Goal: Transaction & Acquisition: Book appointment/travel/reservation

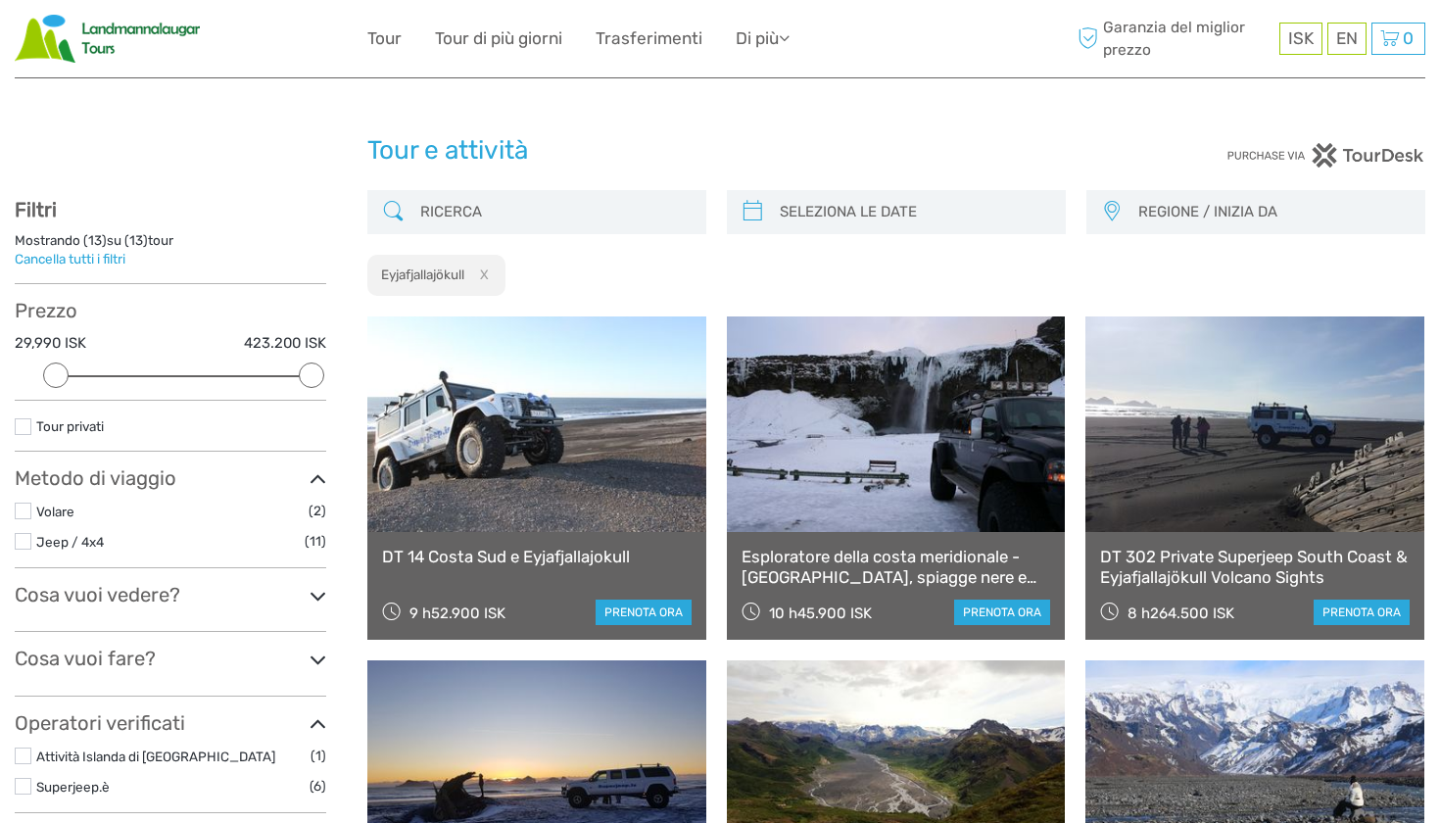
select select
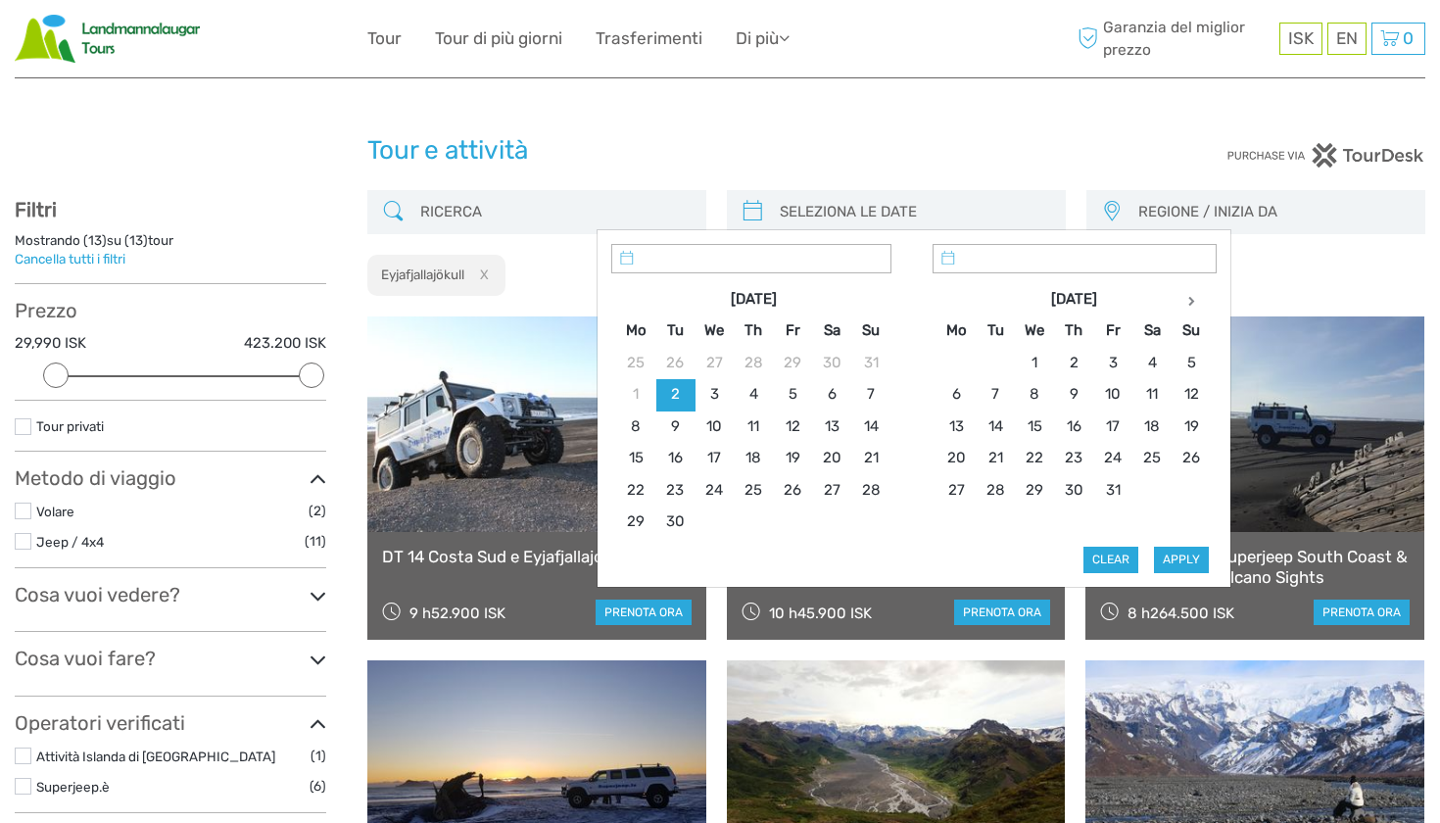
type input "[DATE]"
click at [872, 211] on input "search" at bounding box center [914, 212] width 284 height 34
click at [1196, 298] on th at bounding box center [1190, 299] width 39 height 31
type input "25/11/2025"
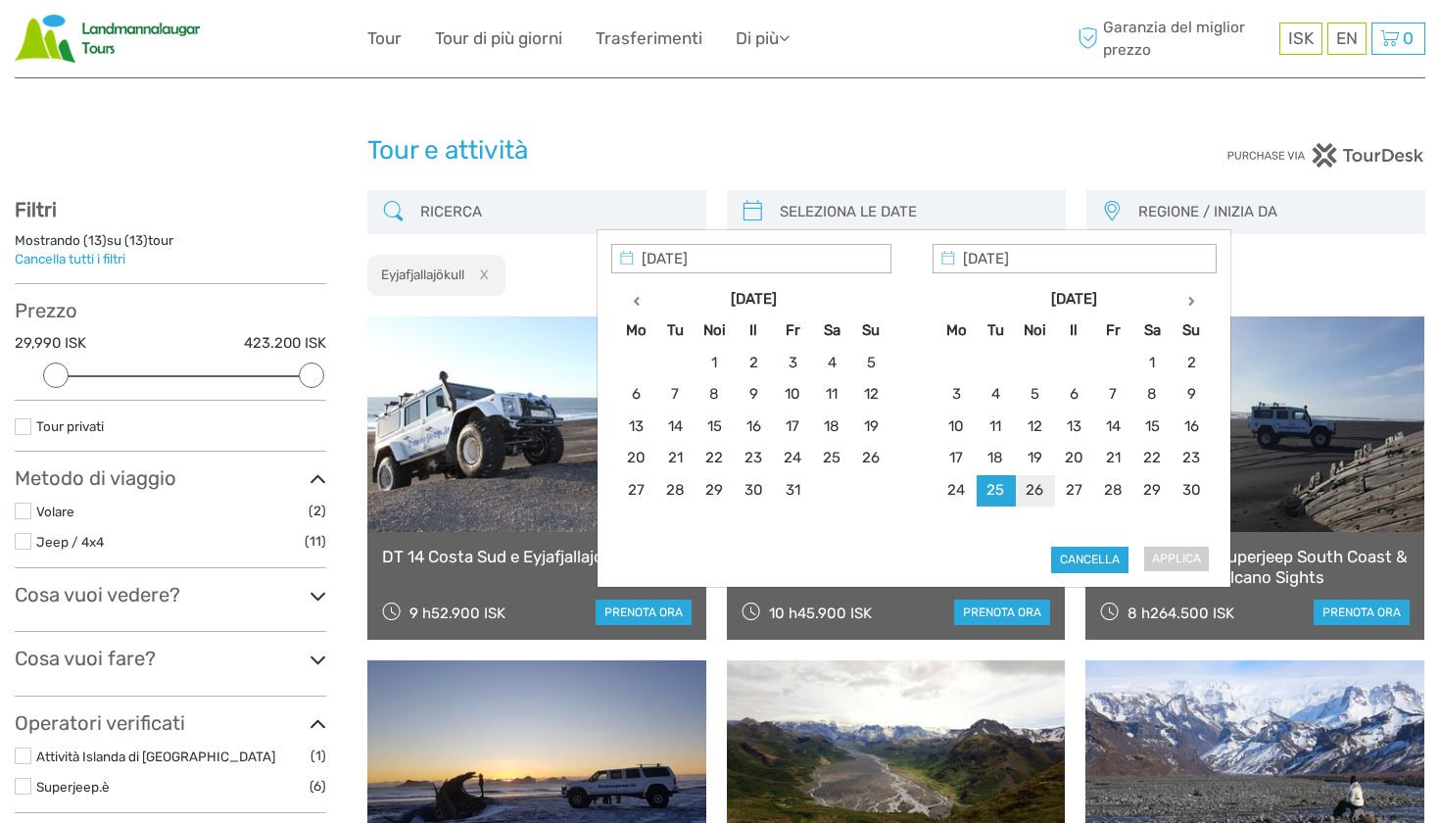
type input "25/11/2025"
click at [1162, 551] on button "APPLICA" at bounding box center [1175, 558] width 67 height 25
type input "25/11/2025 - 25/11/2025"
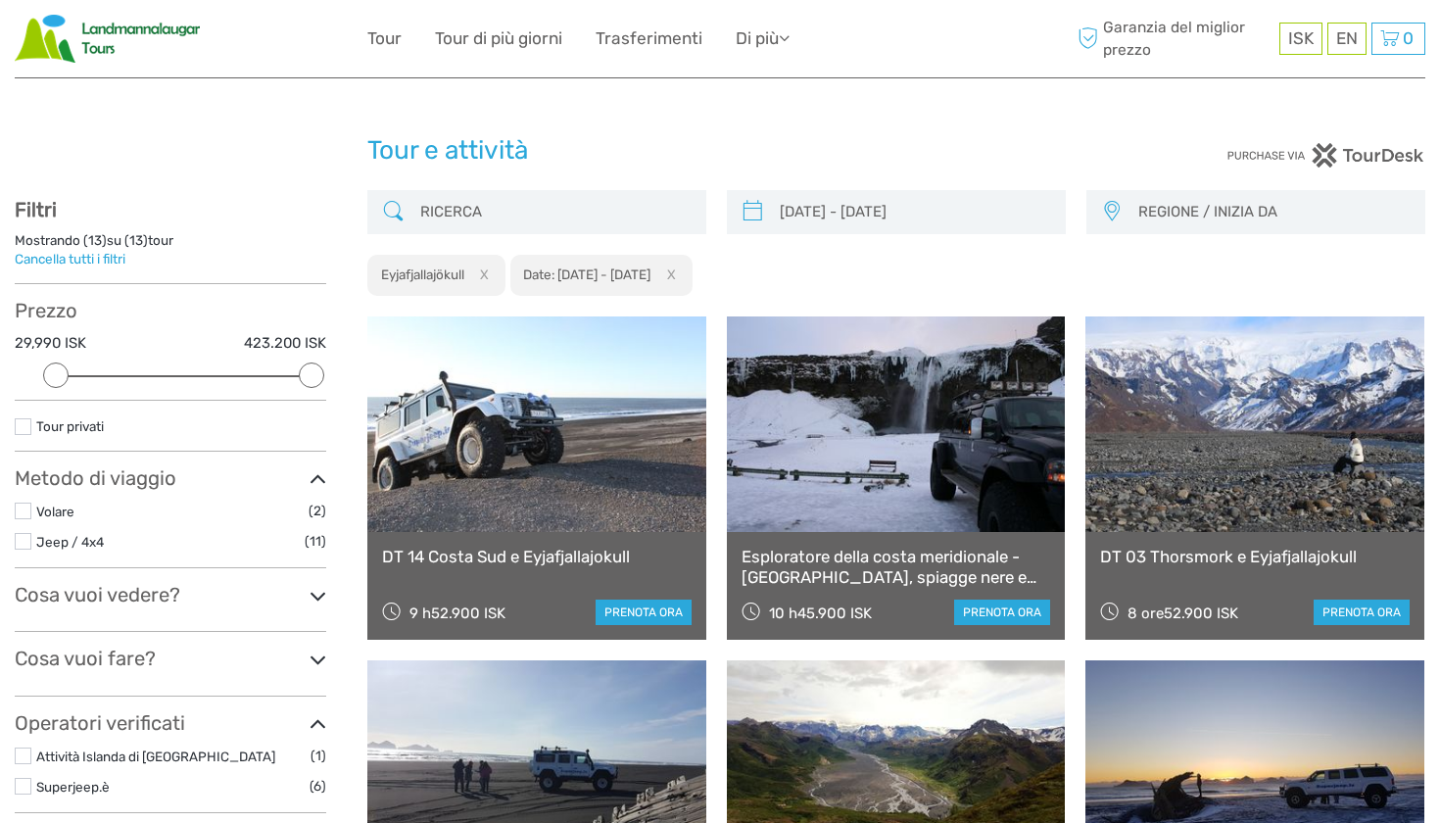
click at [26, 538] on label at bounding box center [23, 541] width 17 height 17
click at [0, 0] on input "checkbox" at bounding box center [0, 0] width 0 height 0
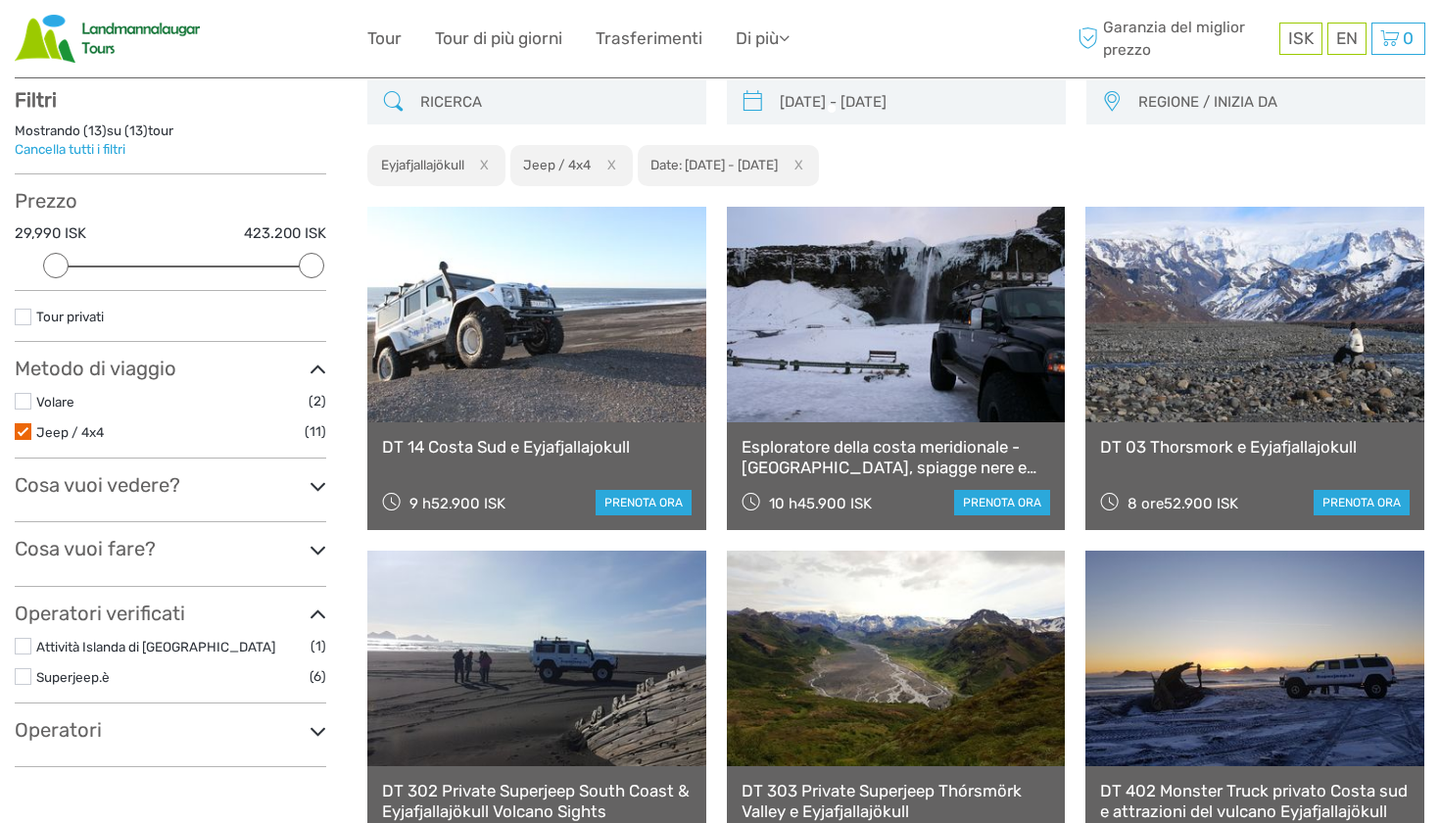
scroll to position [111, 0]
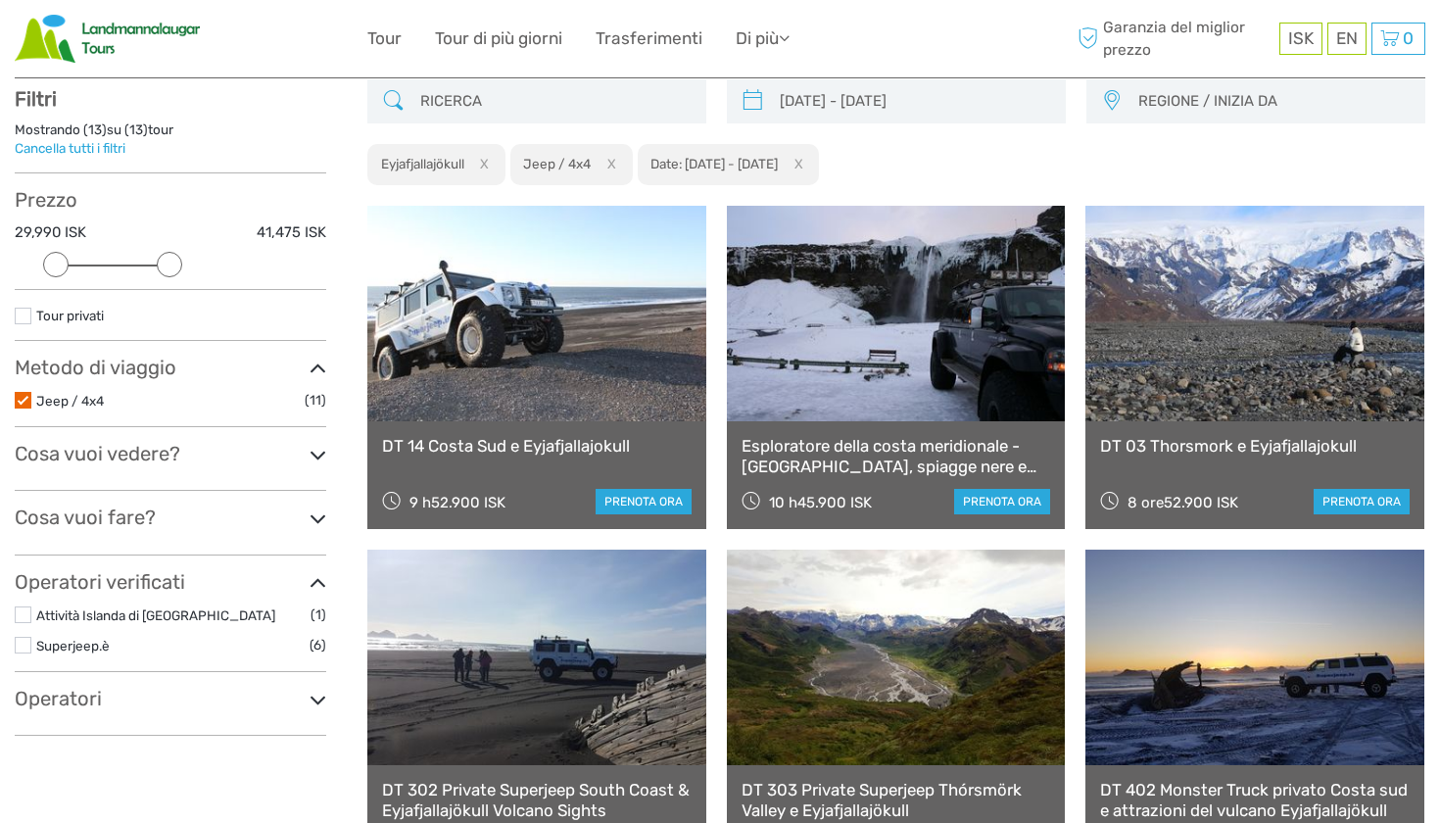
drag, startPoint x: 313, startPoint y: 266, endPoint x: 180, endPoint y: 276, distance: 133.6
click at [180, 276] on div "Prezzo 29,990 ISK 41,475 ISK Clear" at bounding box center [170, 239] width 311 height 102
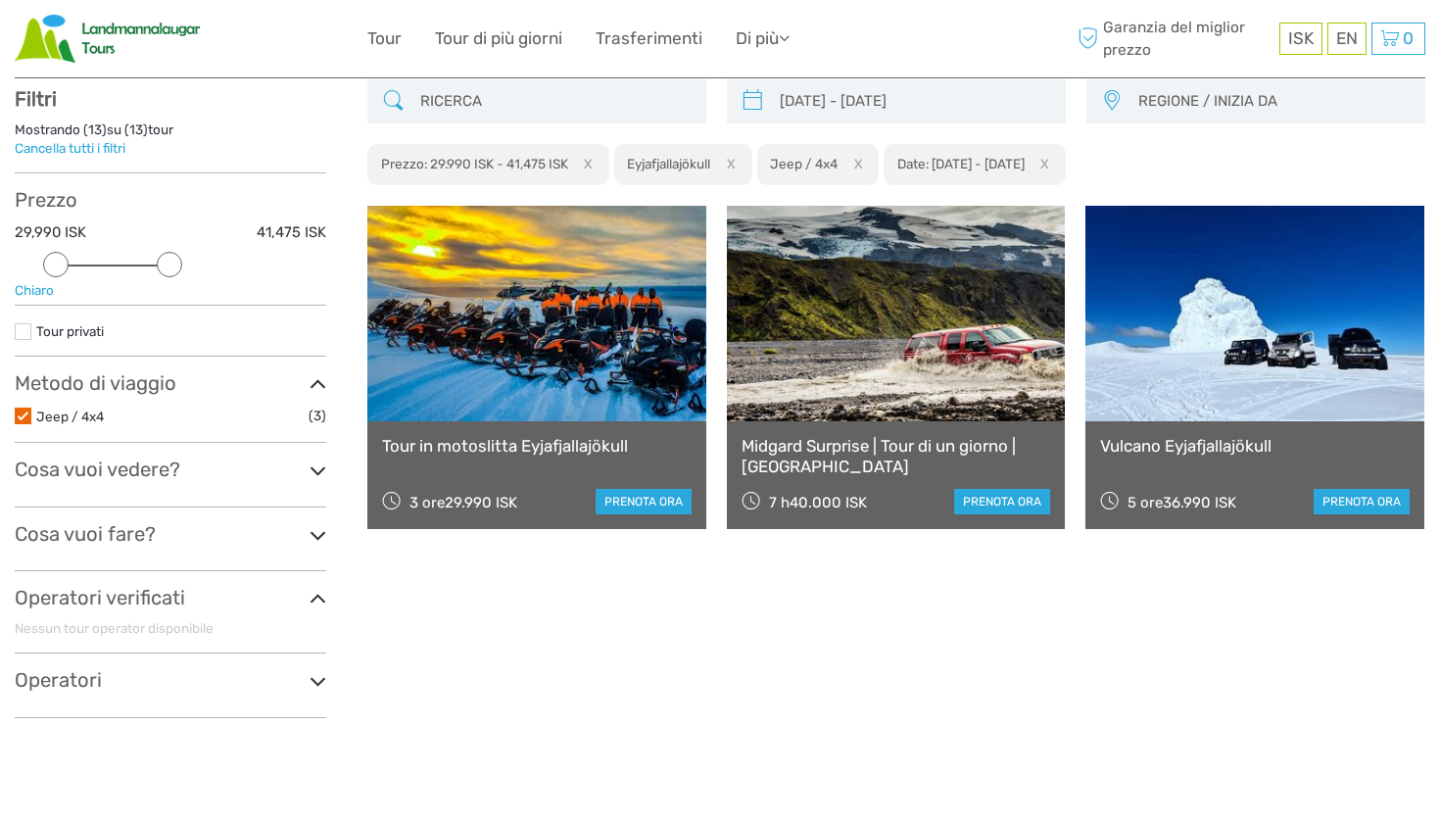
click at [583, 448] on link "Tour in motoslitta Eyjafjallajökull" at bounding box center [536, 446] width 309 height 20
click at [876, 451] on link "Midgard Surprise | Tour di un giorno | Midgard" at bounding box center [895, 456] width 309 height 40
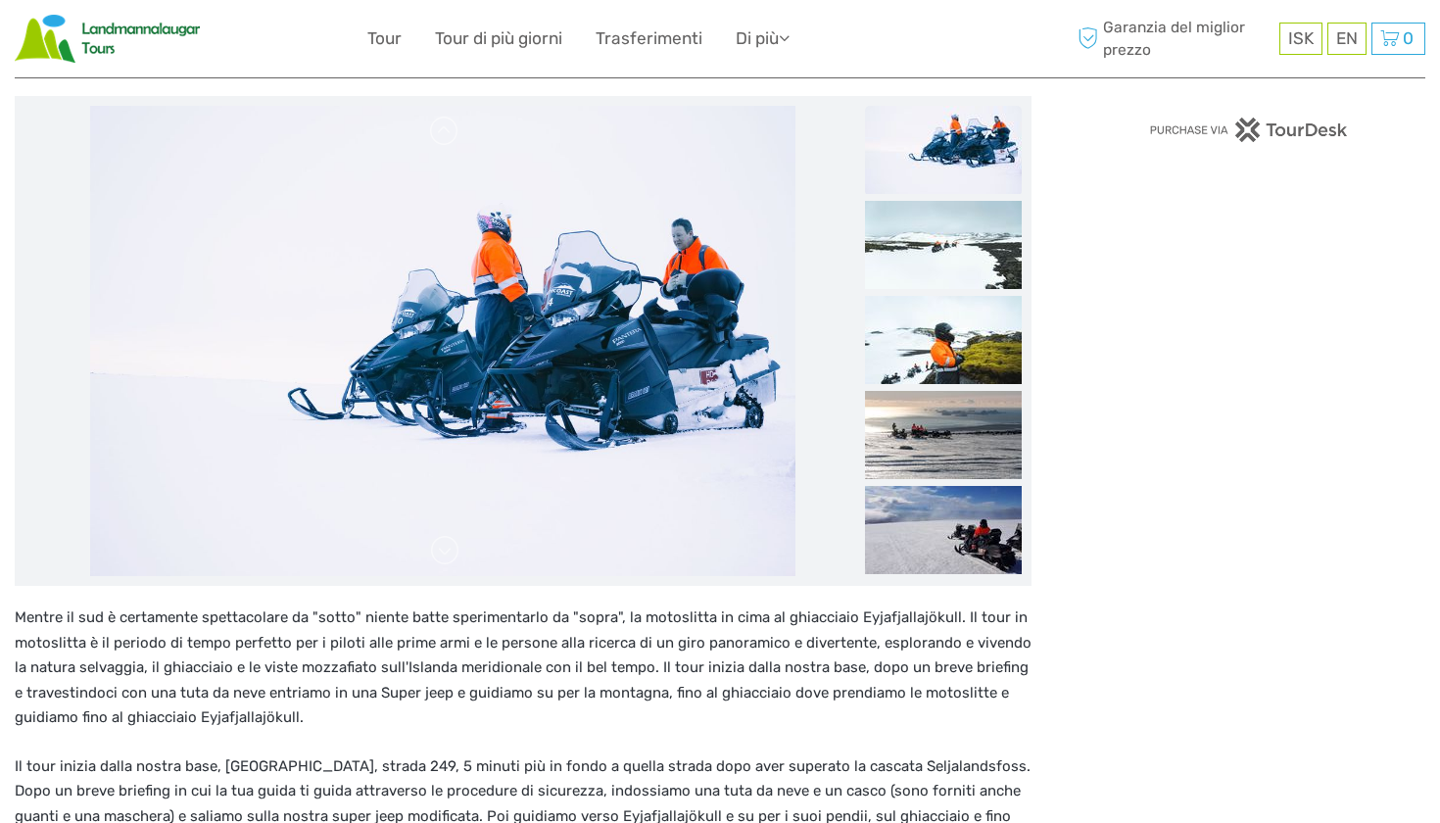
scroll to position [242, 0]
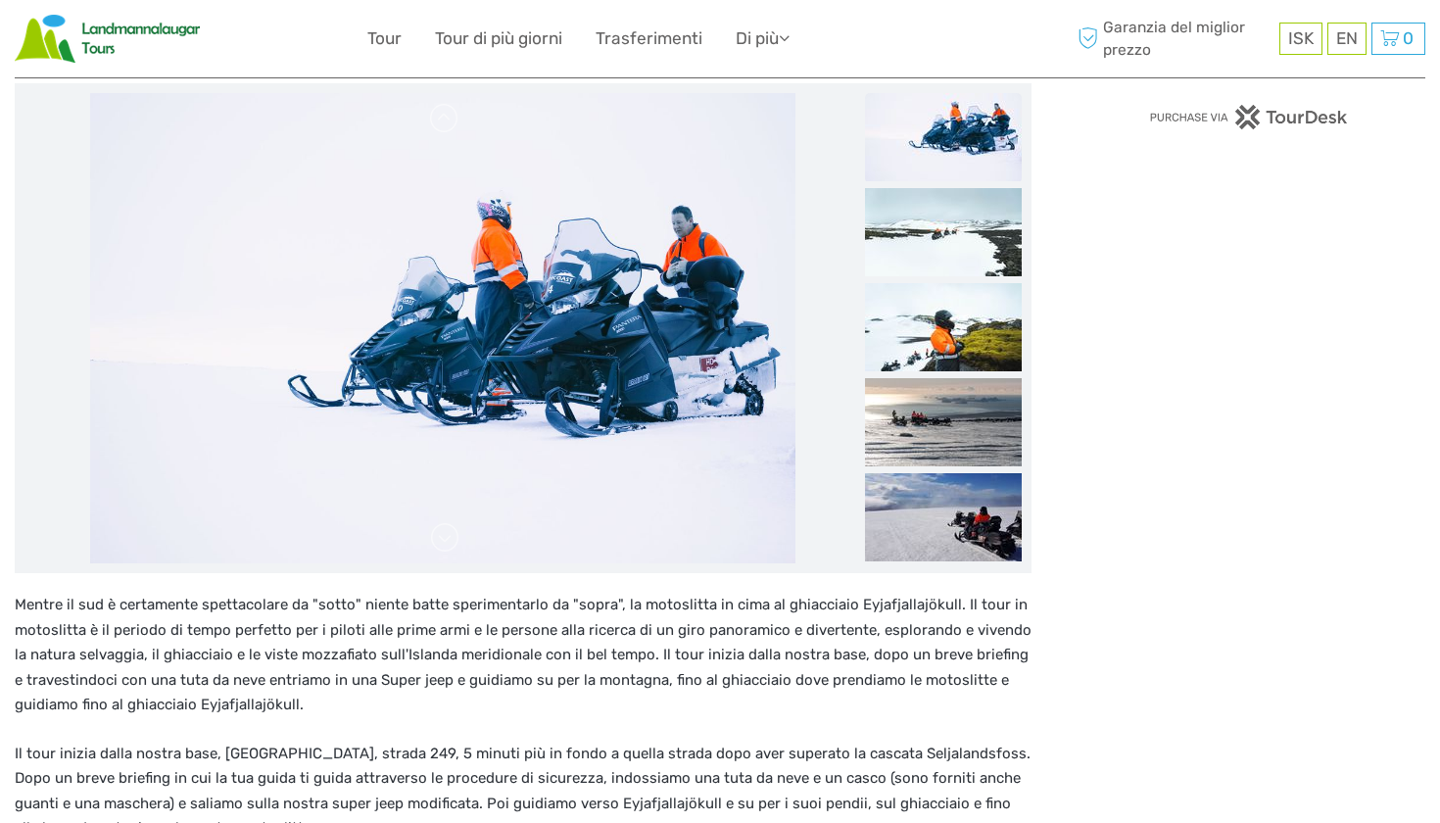
click at [967, 113] on img at bounding box center [943, 137] width 157 height 88
click at [945, 246] on img at bounding box center [943, 232] width 157 height 88
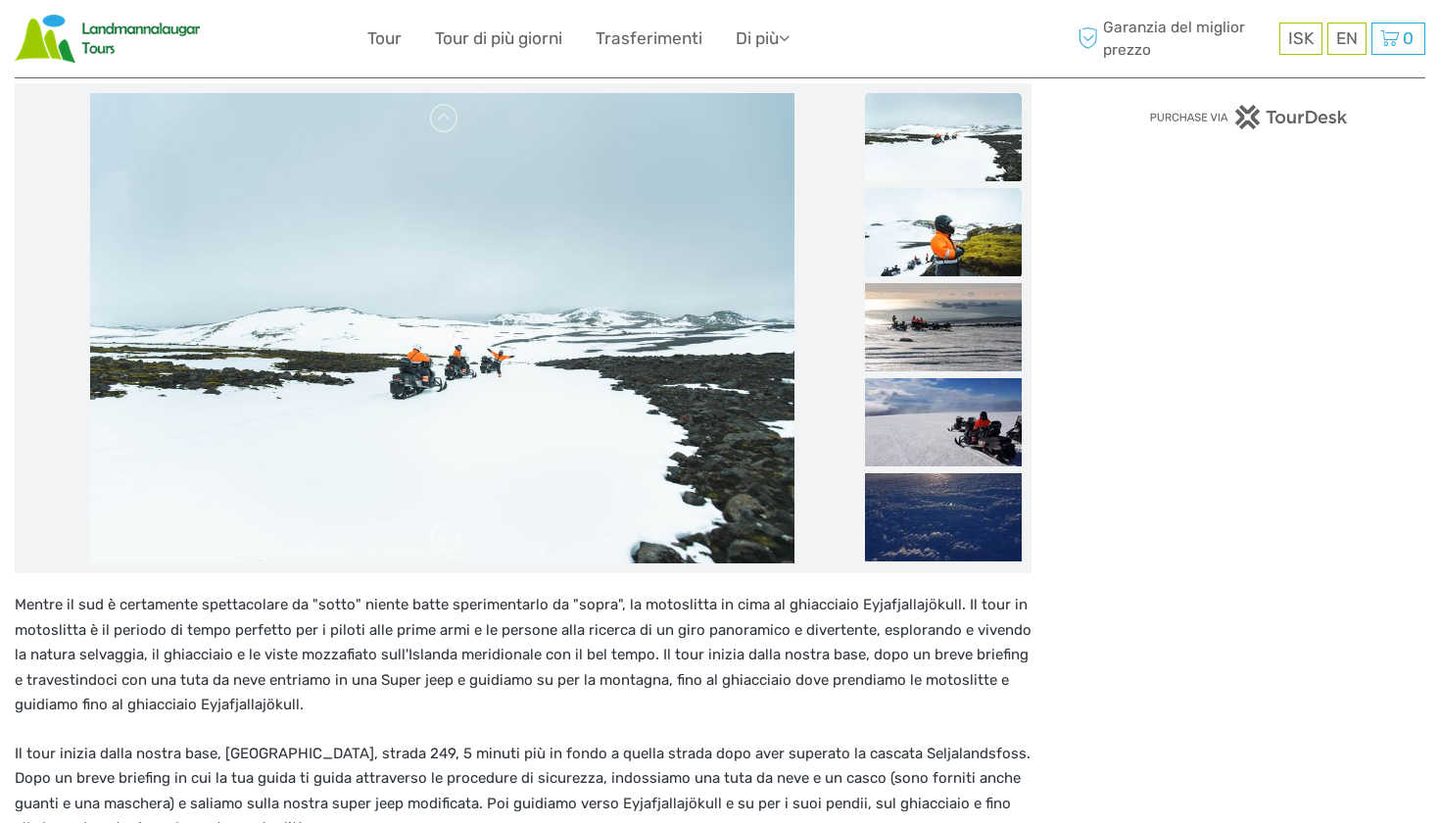
click at [937, 272] on img at bounding box center [943, 232] width 157 height 88
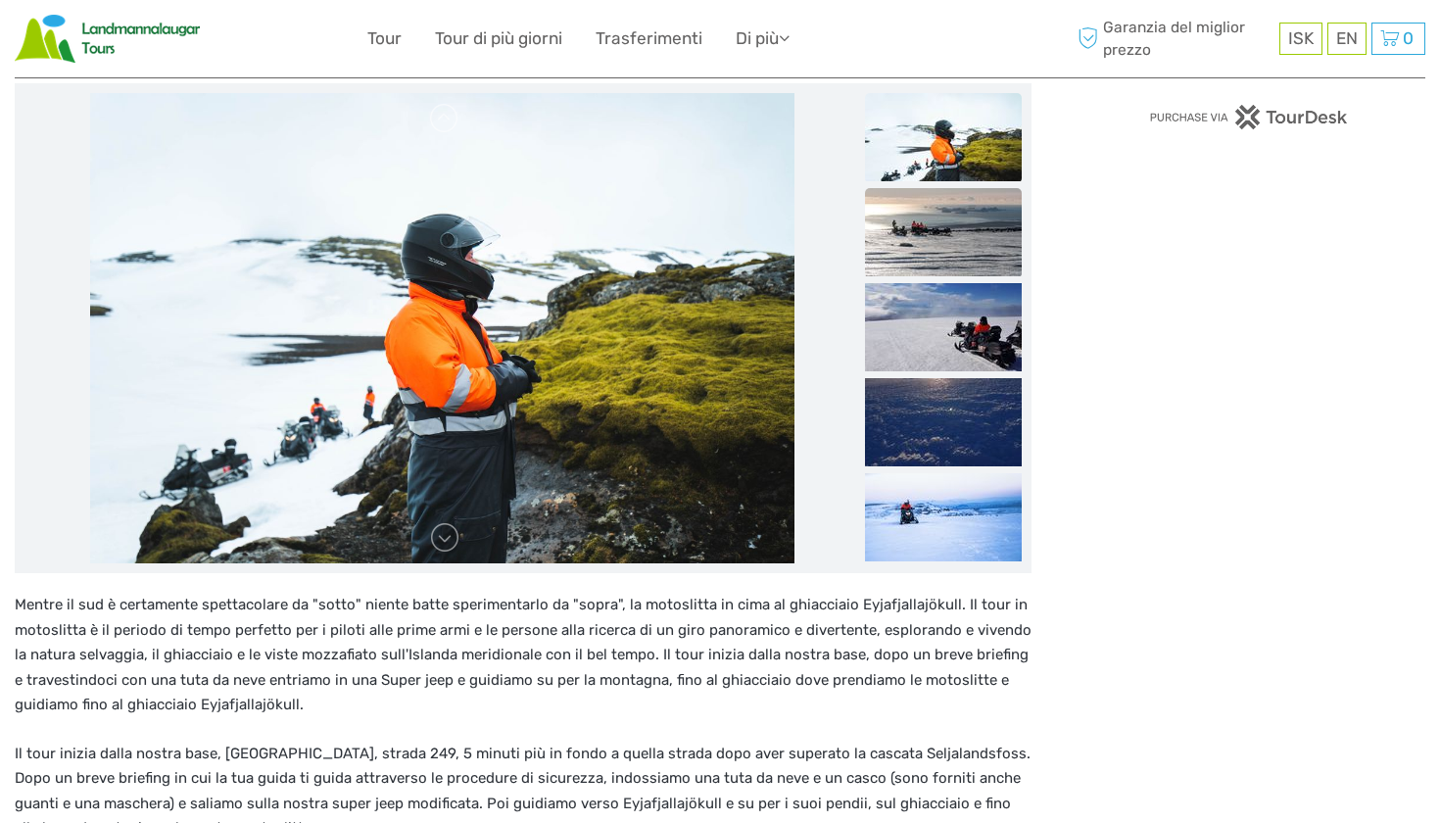
click at [931, 259] on img at bounding box center [943, 232] width 157 height 88
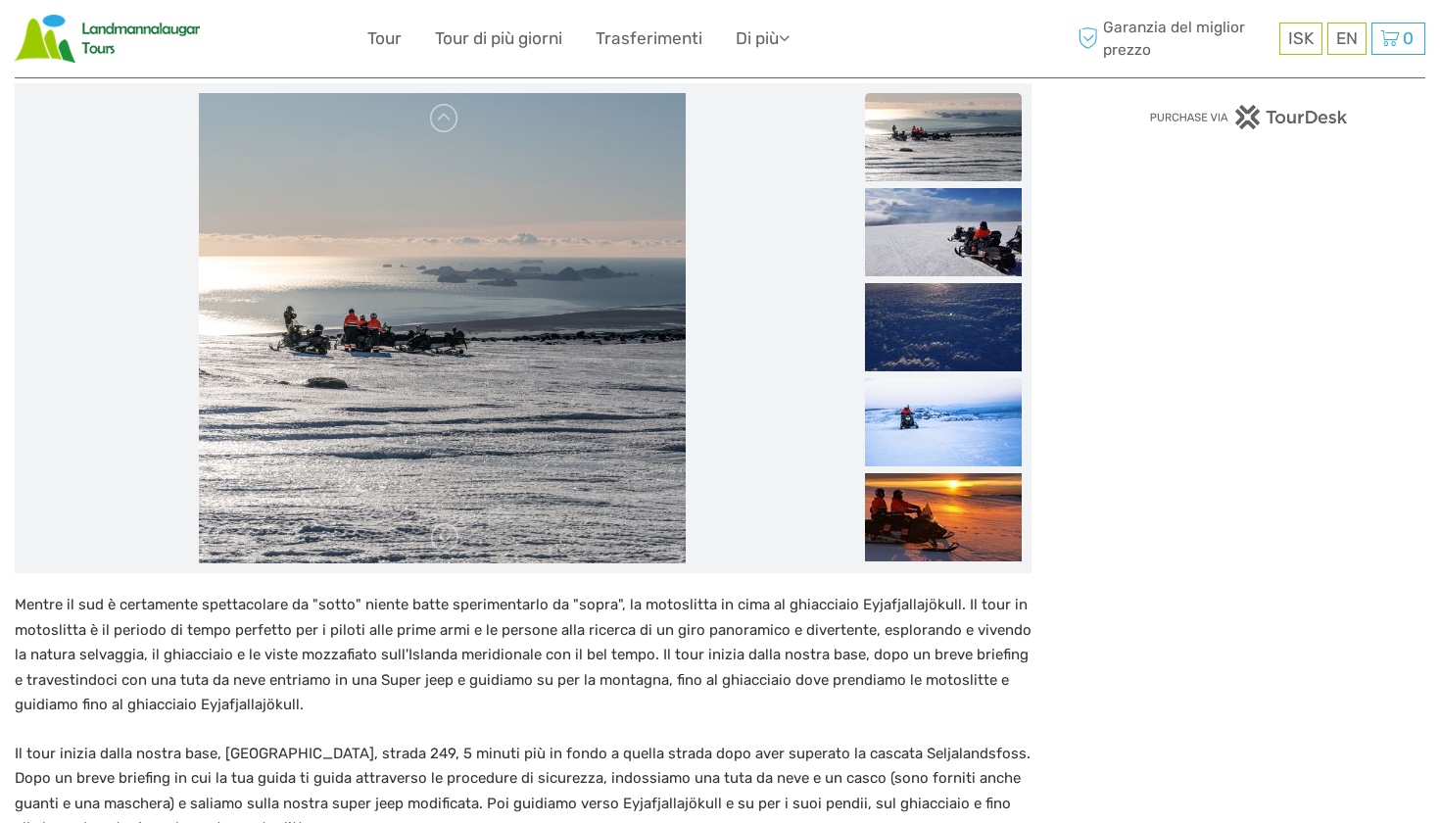
click at [937, 315] on img at bounding box center [943, 327] width 157 height 88
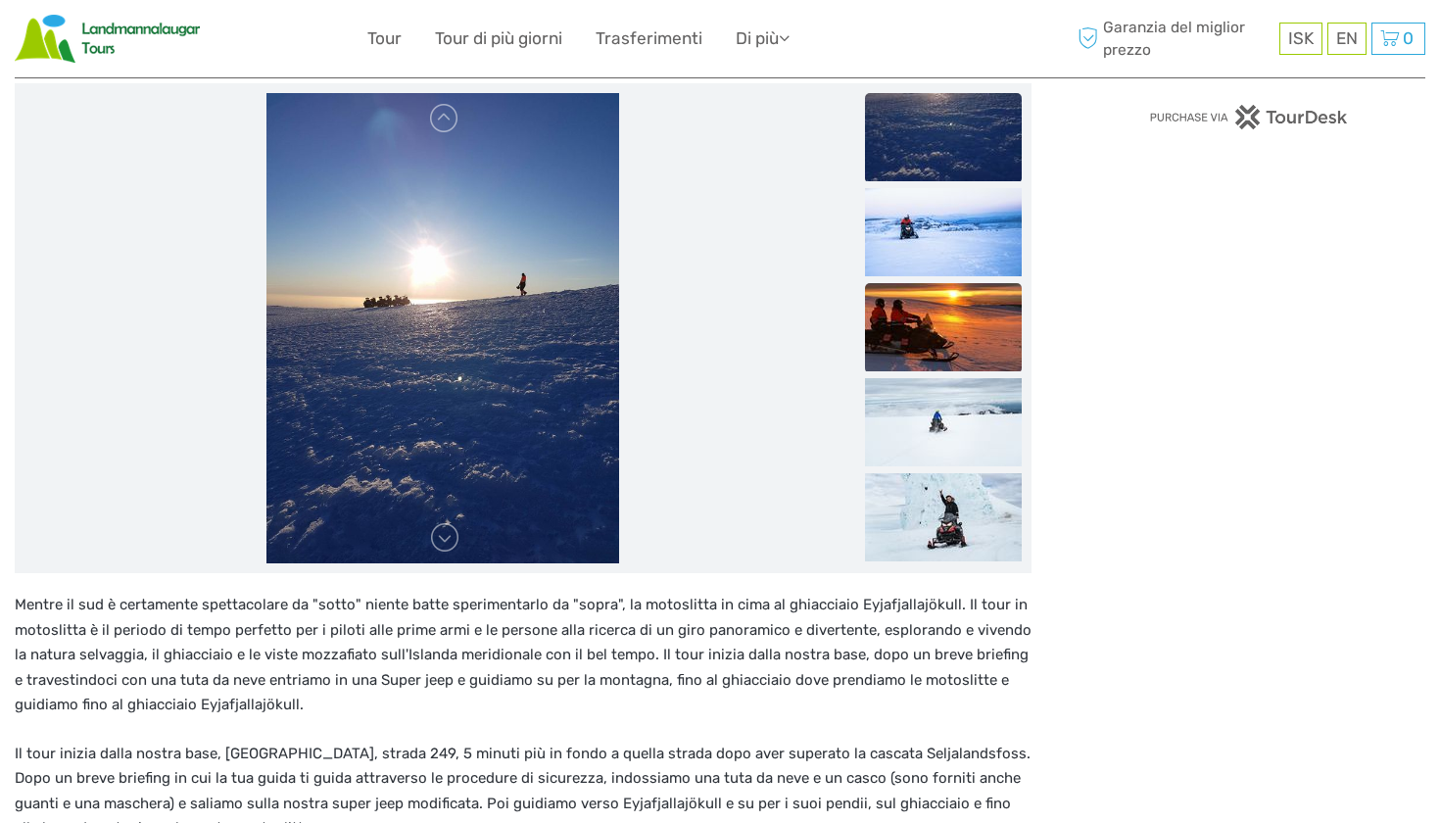
click at [936, 343] on img at bounding box center [943, 327] width 157 height 88
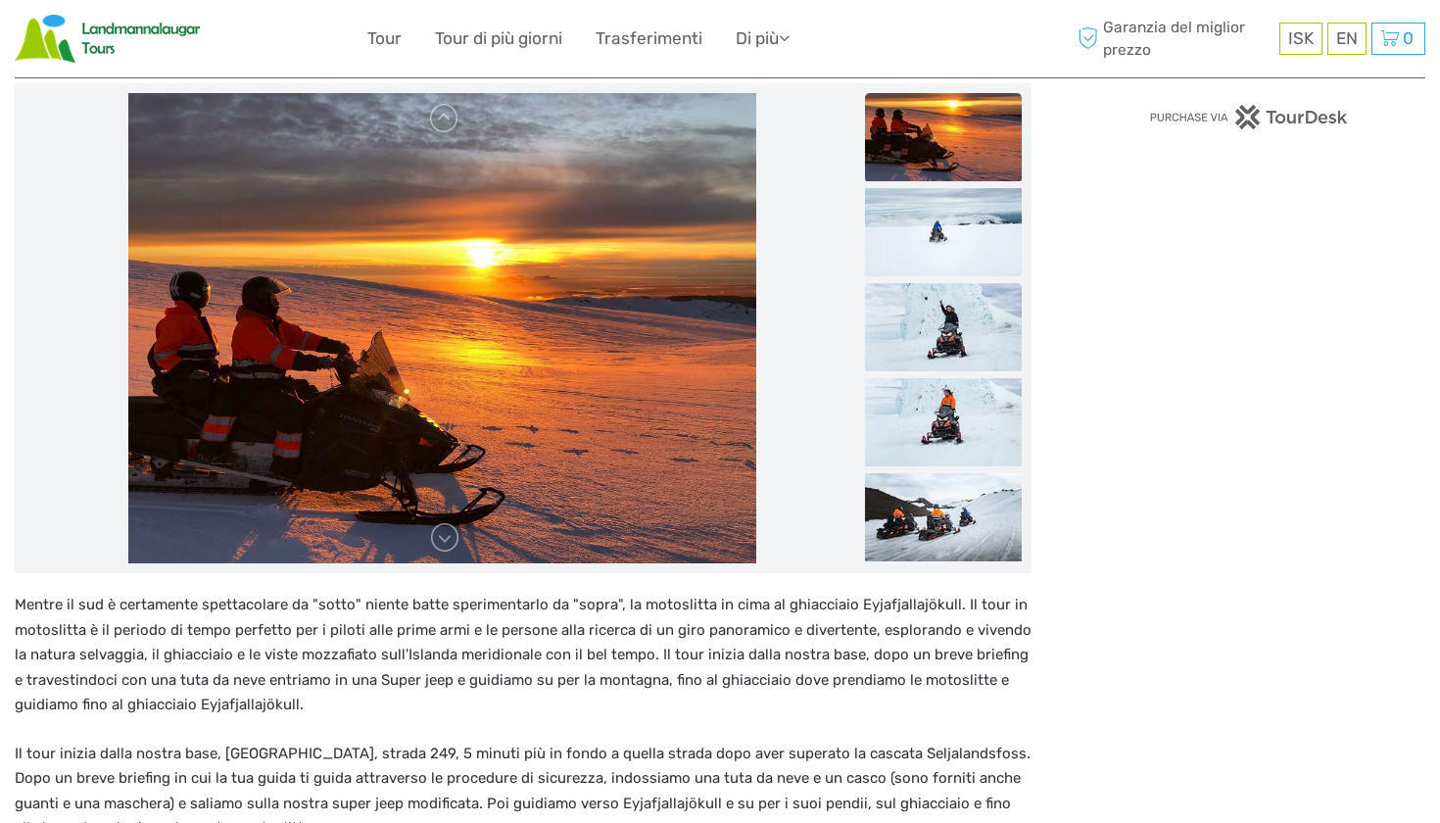
click at [946, 337] on img at bounding box center [943, 327] width 157 height 88
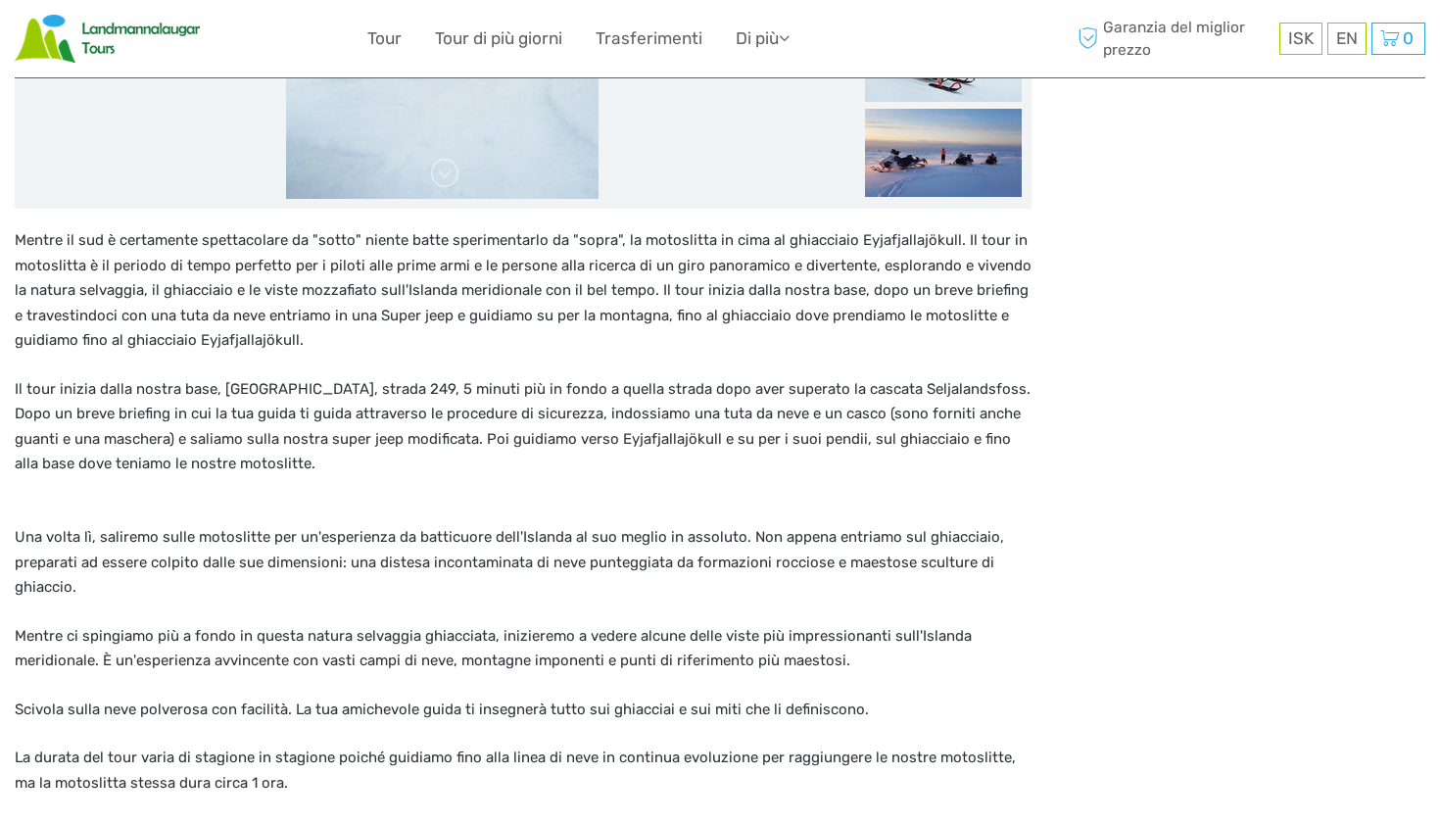
scroll to position [607, 0]
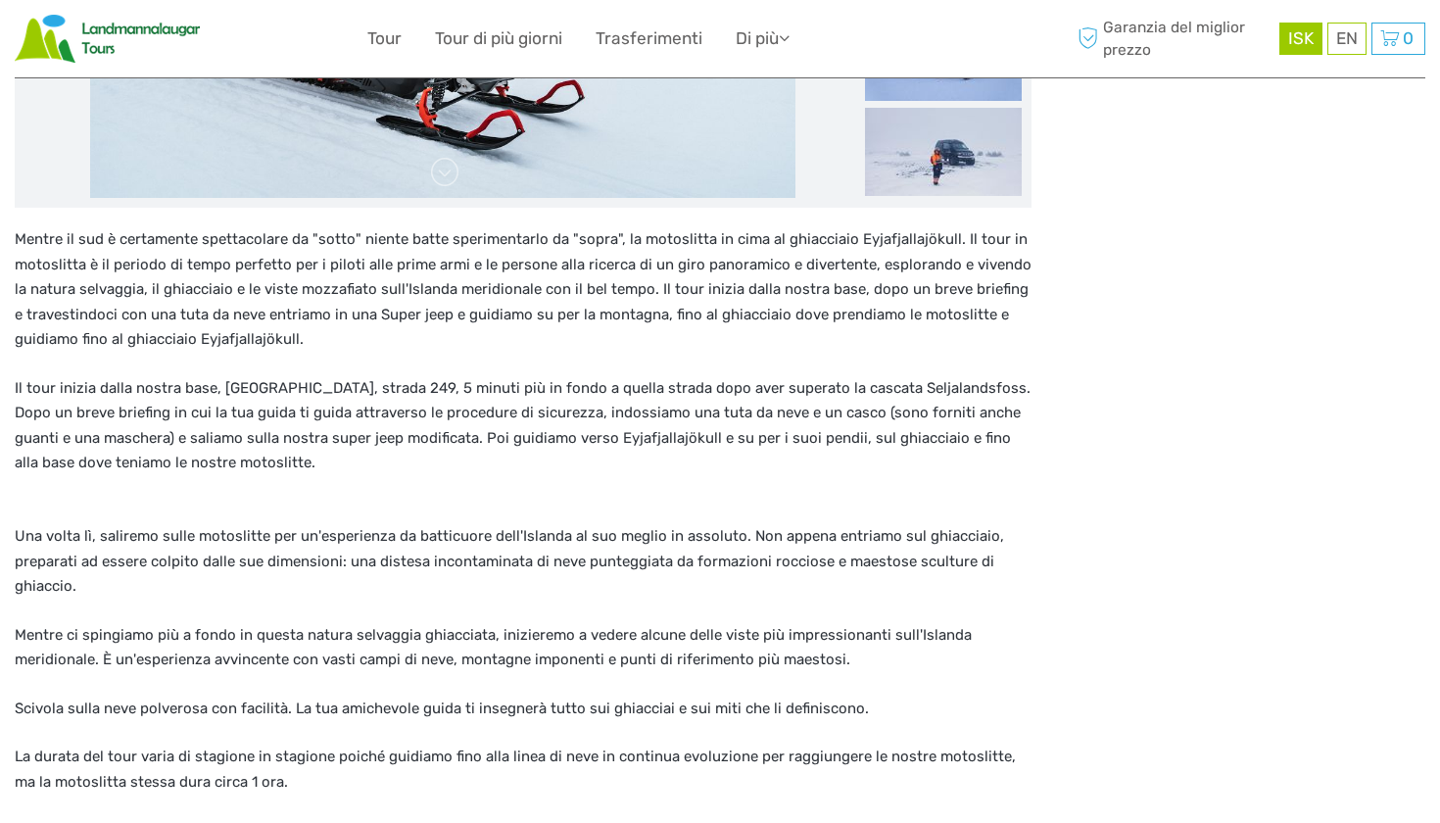
click at [1308, 44] on span "ISK" at bounding box center [1300, 38] width 25 height 20
click at [1347, 38] on div "EN" at bounding box center [1346, 39] width 39 height 32
click at [1303, 37] on span "ISK" at bounding box center [1300, 38] width 25 height 20
click at [1345, 45] on div "EN" at bounding box center [1346, 39] width 39 height 32
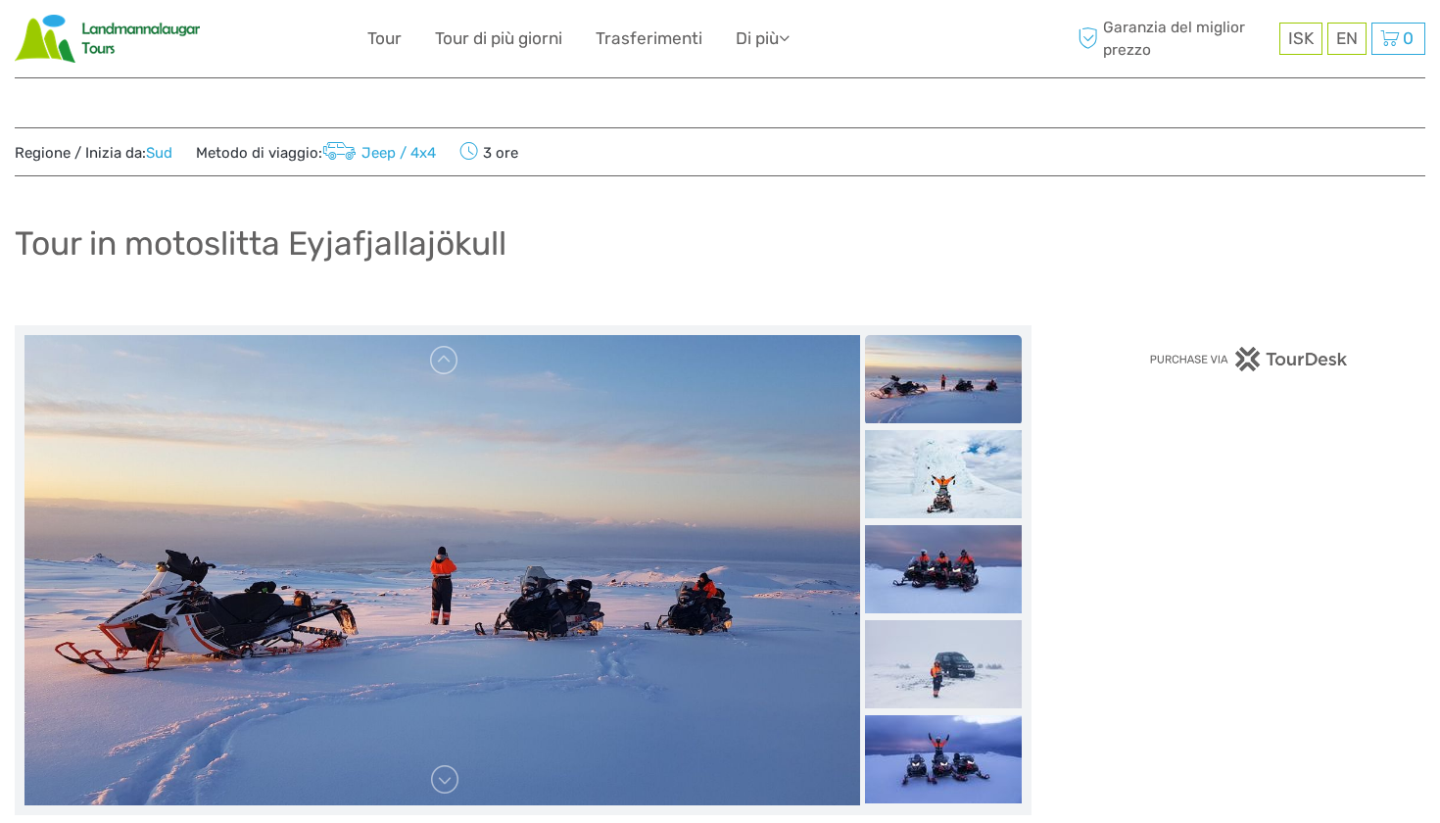
scroll to position [0, 0]
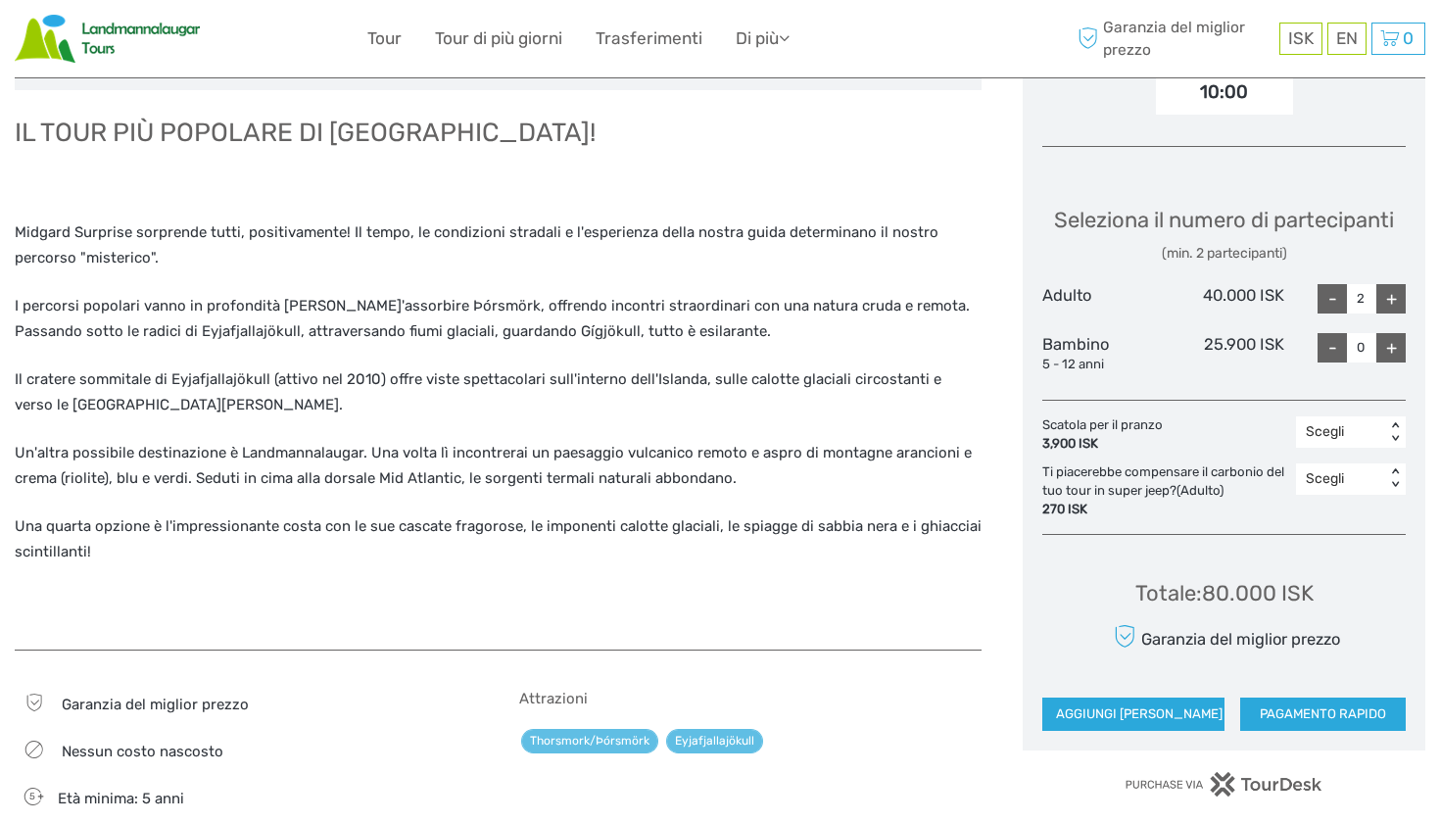
scroll to position [712, 0]
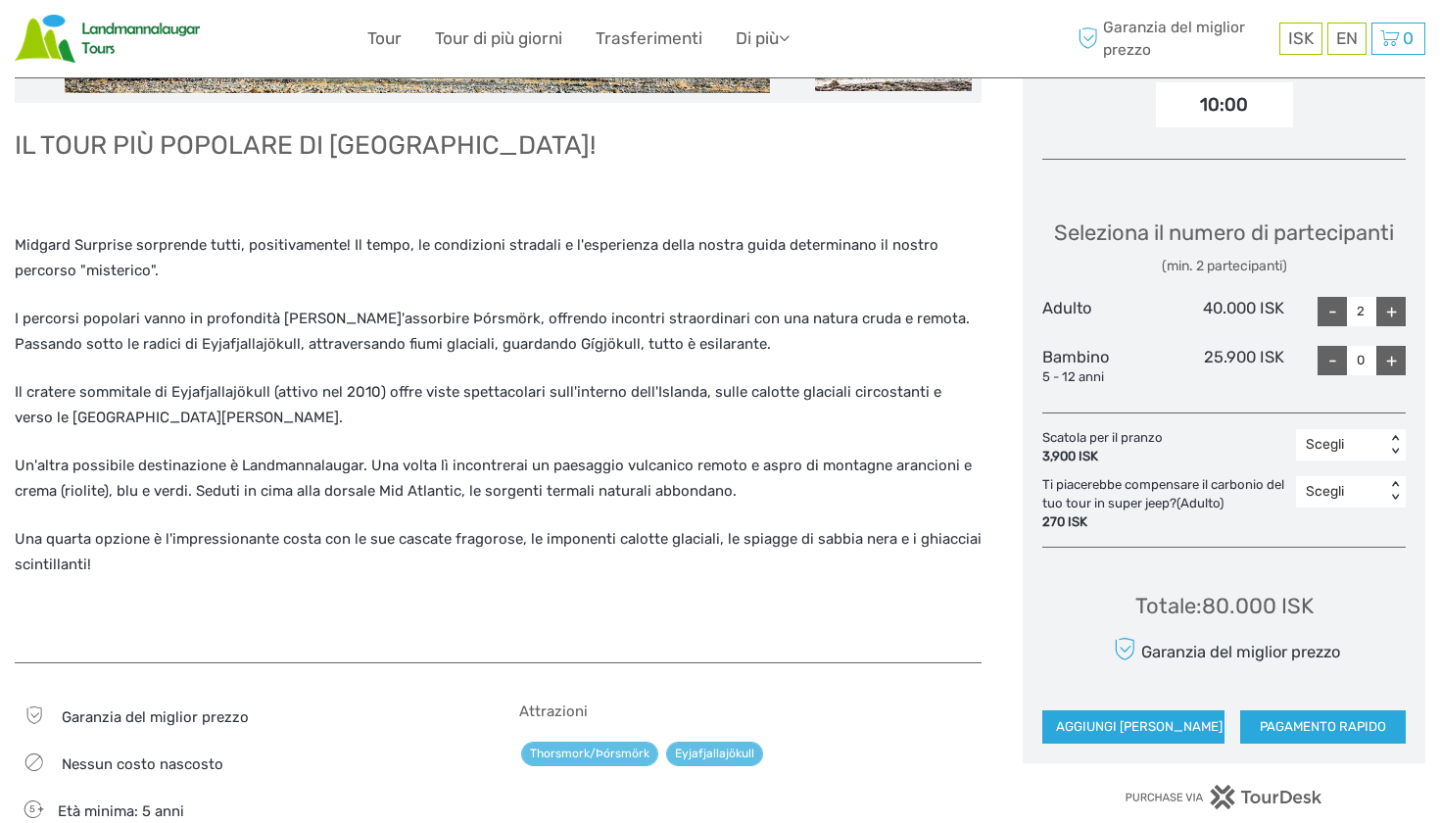
click at [1392, 326] on div "+" at bounding box center [1390, 311] width 29 height 29
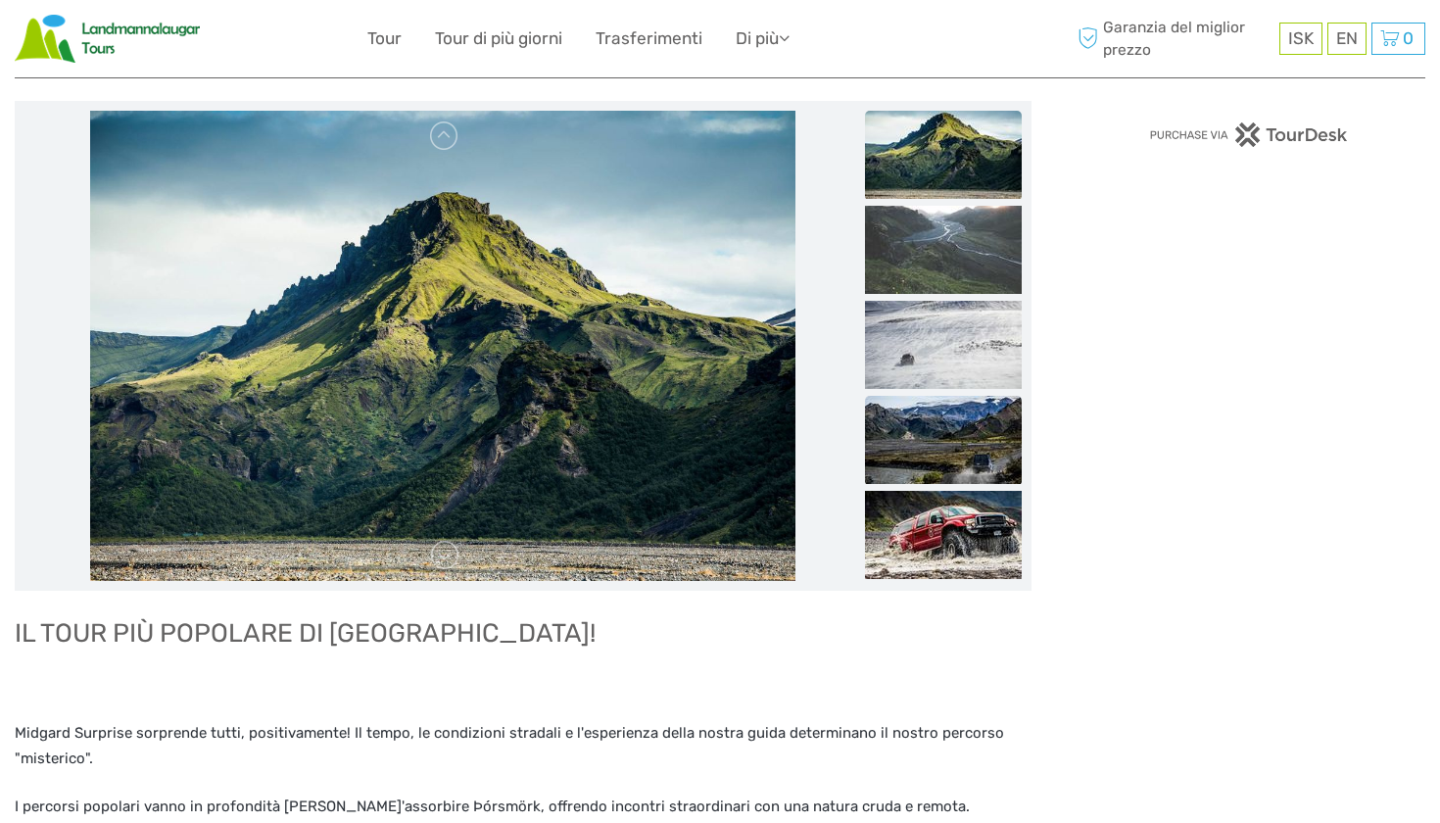
scroll to position [223, 0]
click at [942, 180] on img at bounding box center [943, 156] width 157 height 88
click at [932, 256] on img at bounding box center [943, 251] width 157 height 88
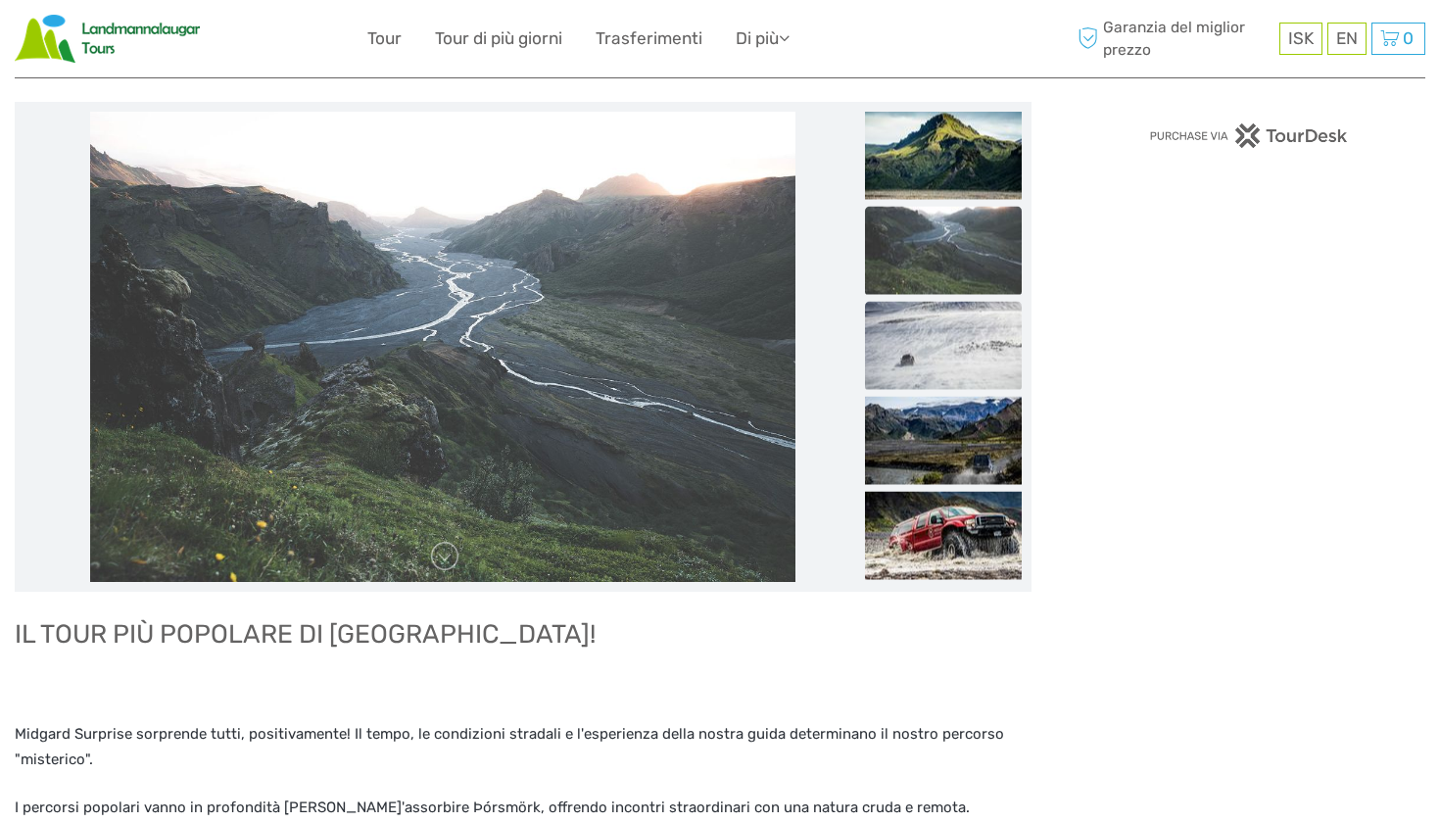
click at [930, 321] on img at bounding box center [943, 346] width 157 height 88
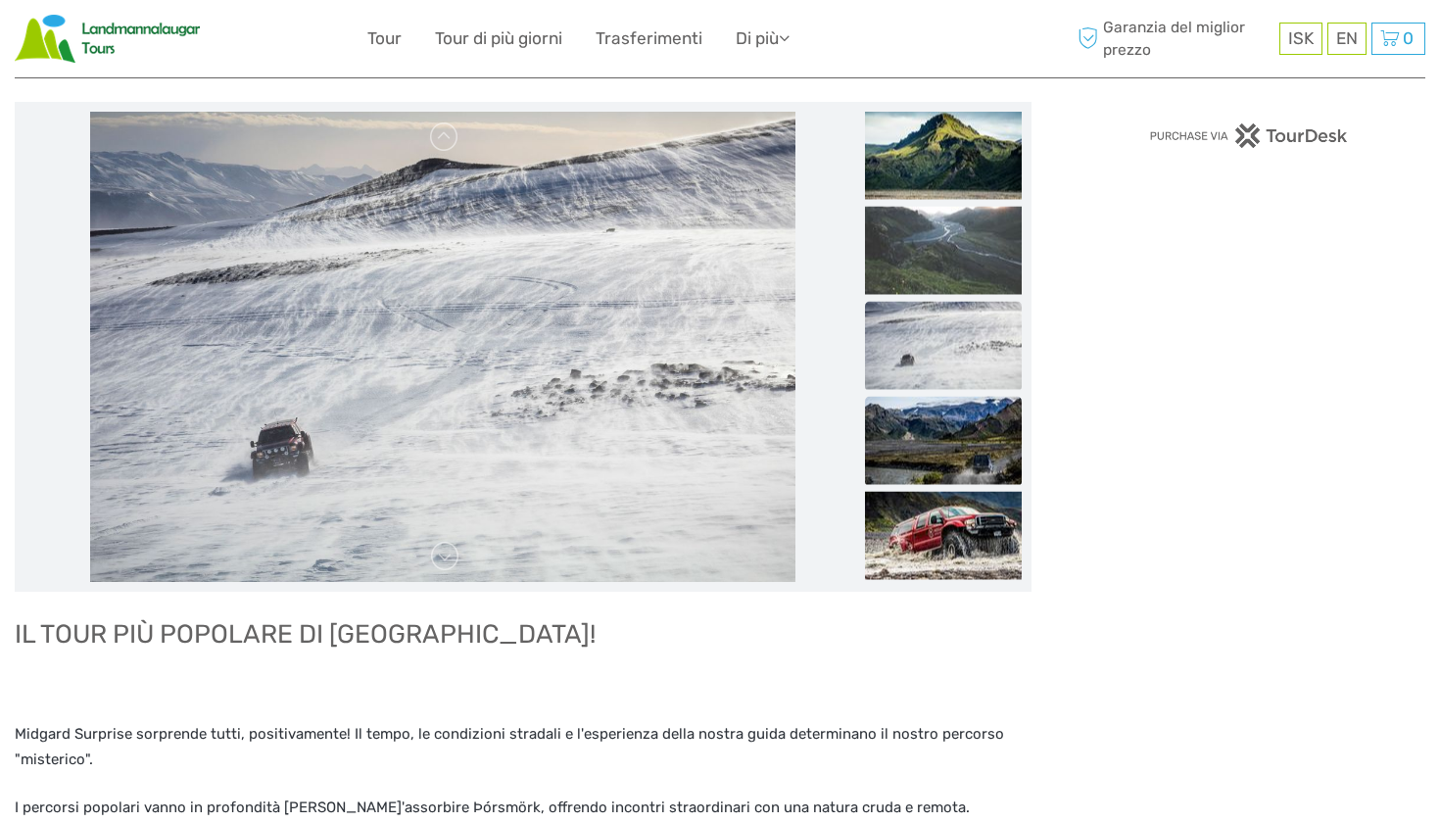
click at [908, 448] on img at bounding box center [943, 441] width 157 height 88
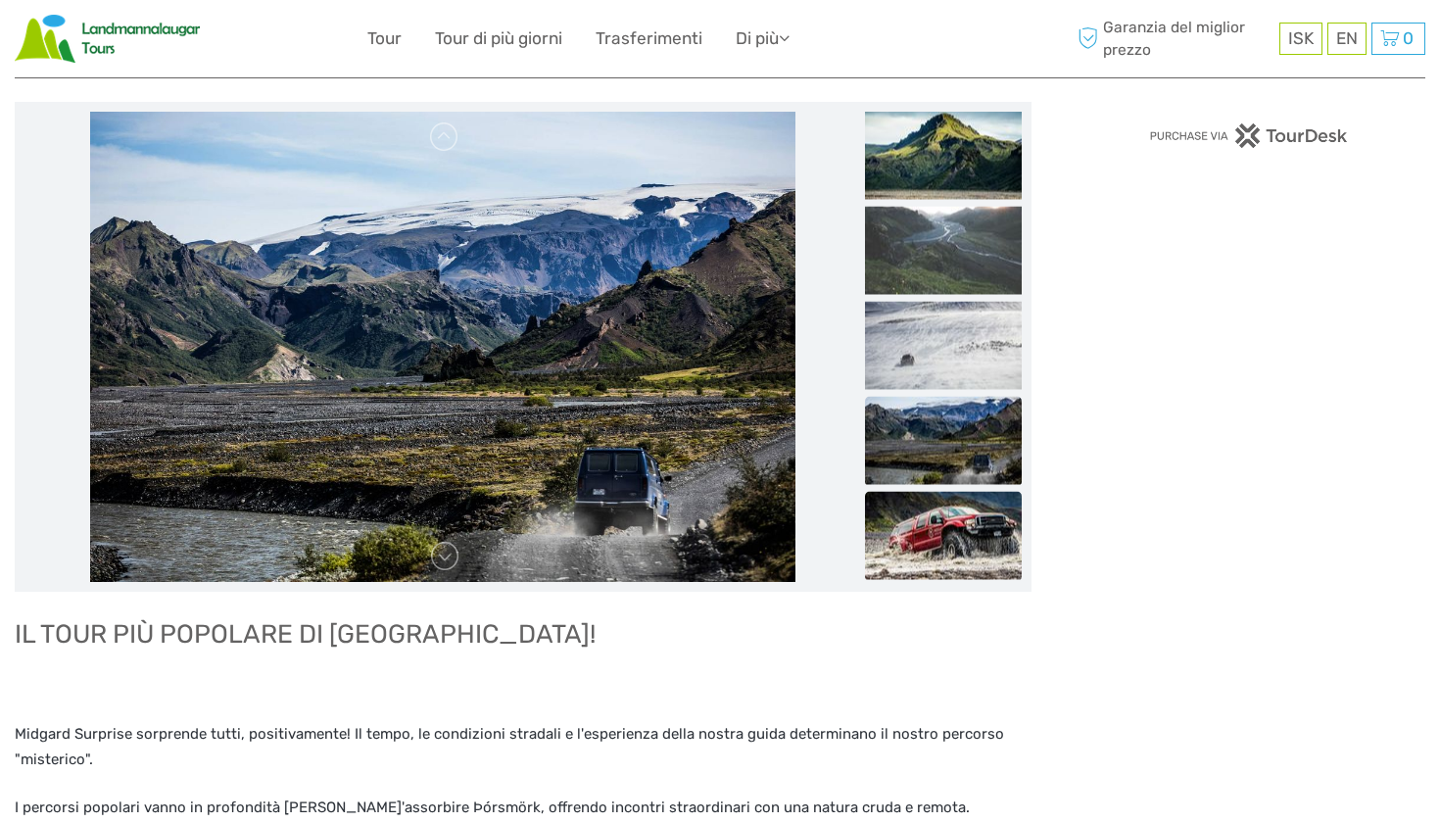
click at [952, 536] on img at bounding box center [943, 536] width 157 height 88
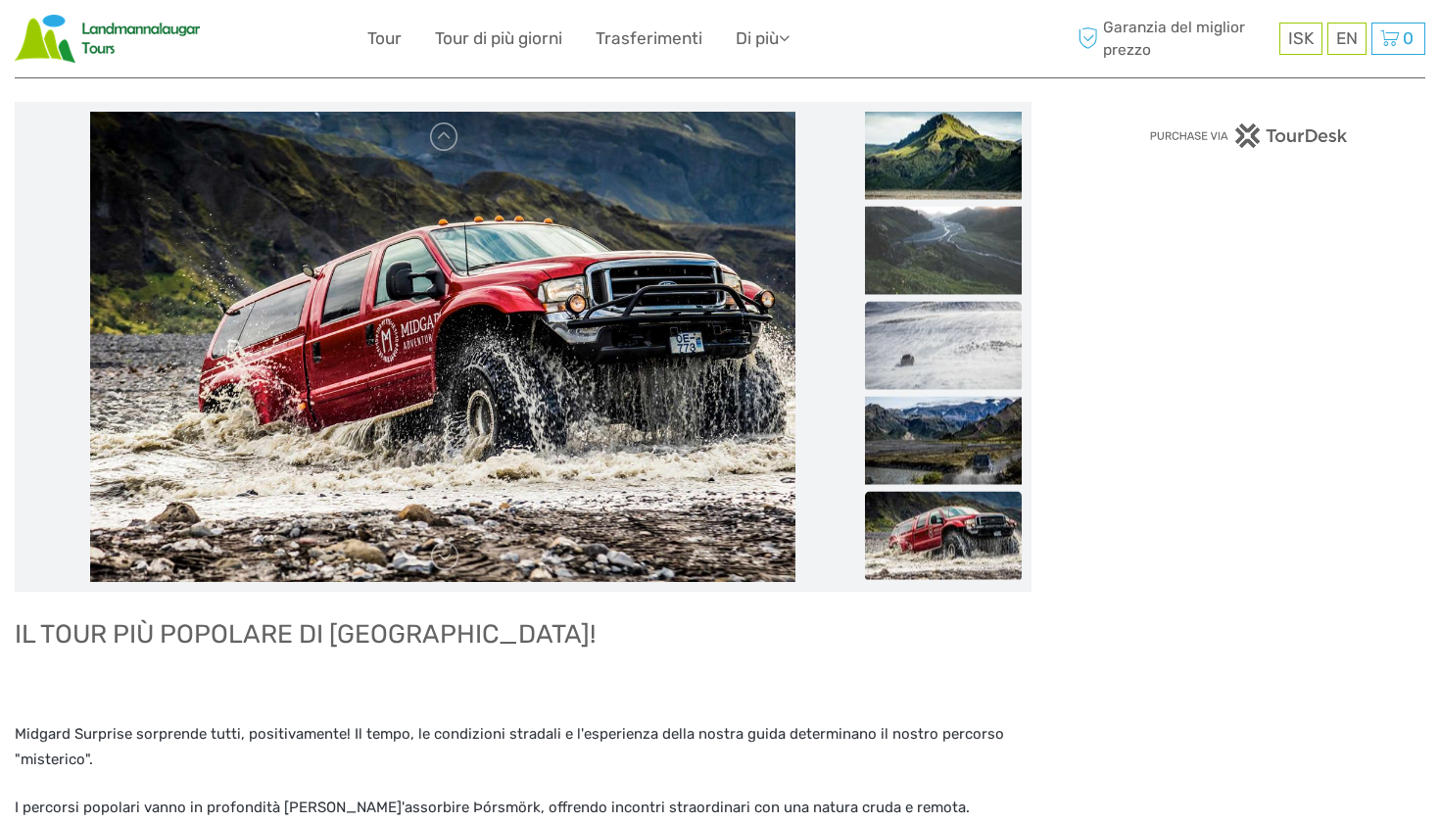
scroll to position [222, 0]
